Goal: Information Seeking & Learning: Understand process/instructions

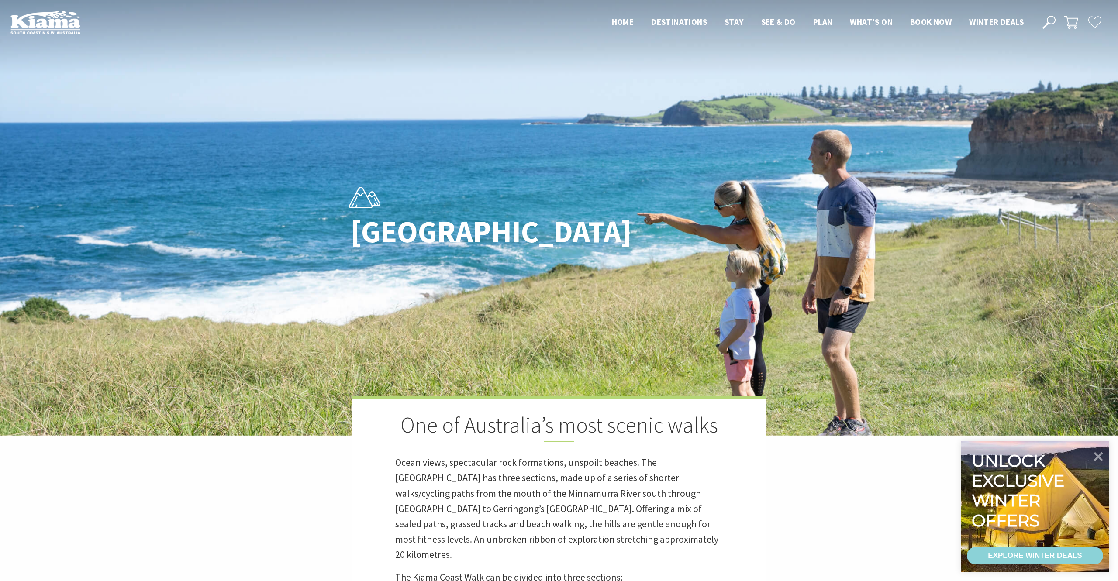
click at [42, 24] on img at bounding box center [45, 22] width 70 height 24
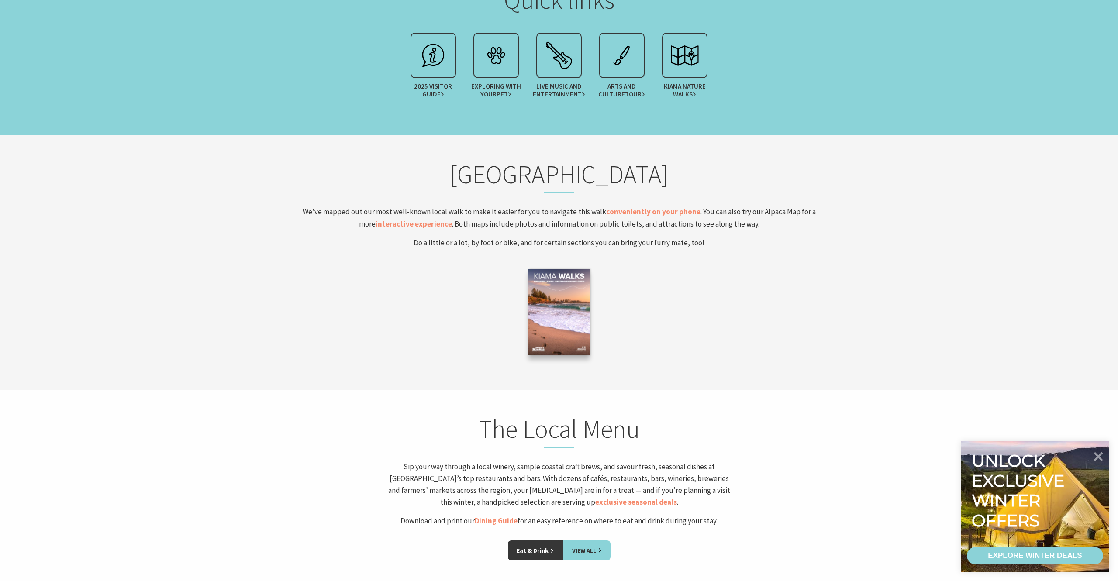
scroll to position [1569, 0]
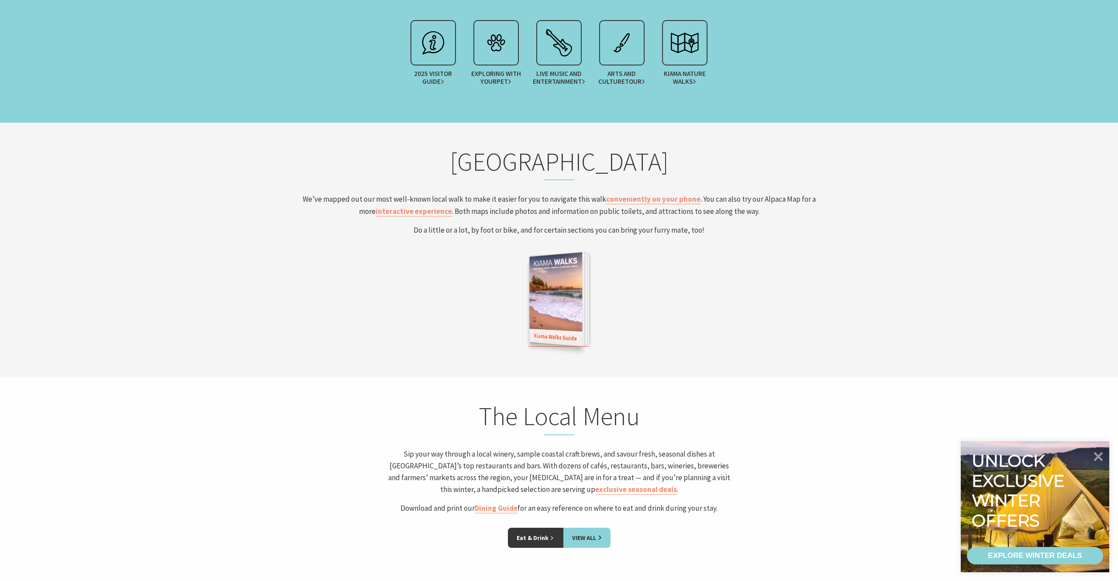
click at [573, 295] on img at bounding box center [555, 299] width 53 height 94
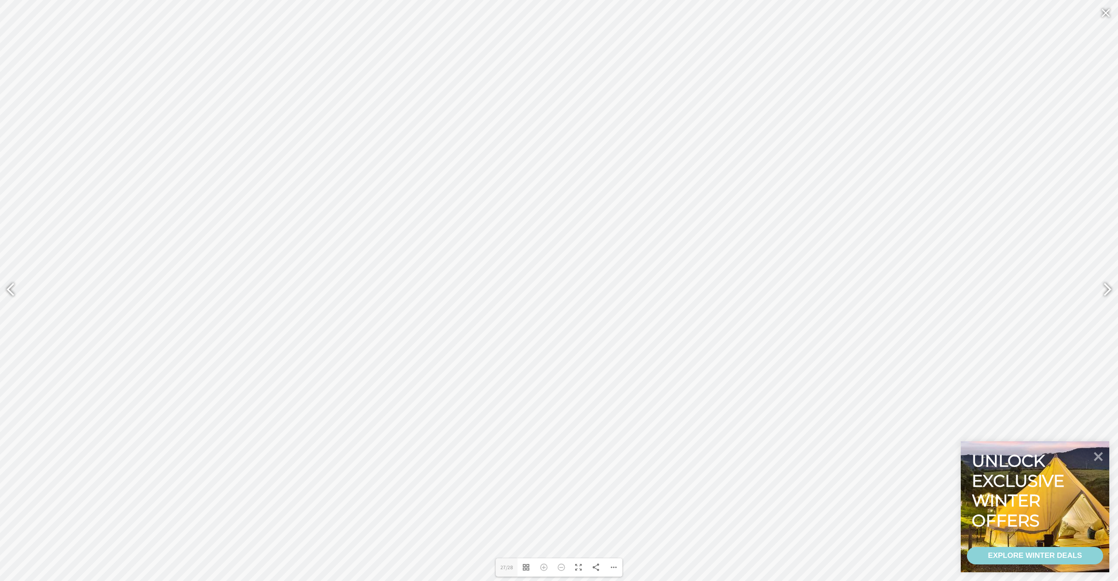
type input "28"
